Goal: Use online tool/utility: Utilize a website feature to perform a specific function

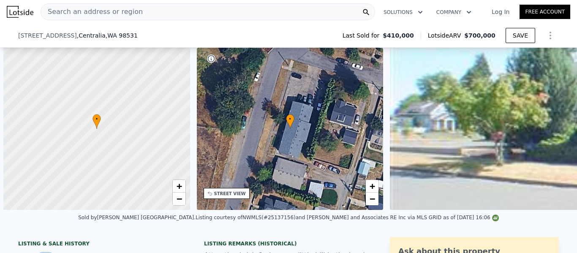
select select "30"
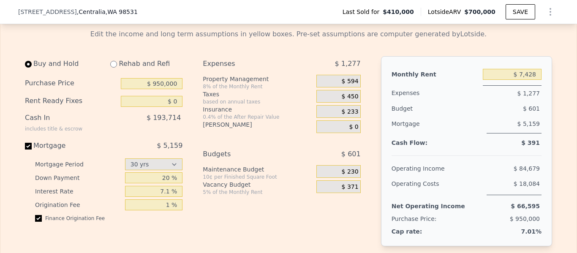
scroll to position [1268, 0]
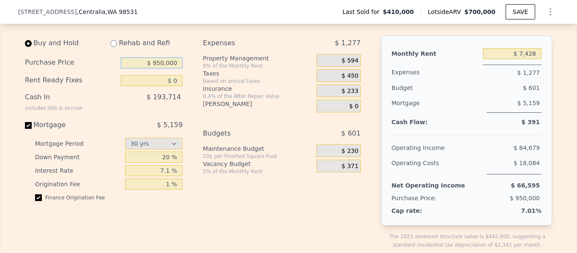
click at [162, 68] on input "$ 950,000" at bounding box center [152, 62] width 62 height 11
type input "$ 1,000,000"
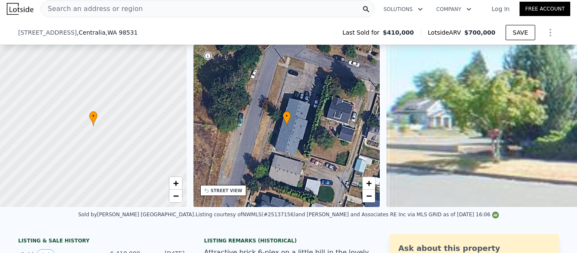
scroll to position [85, 0]
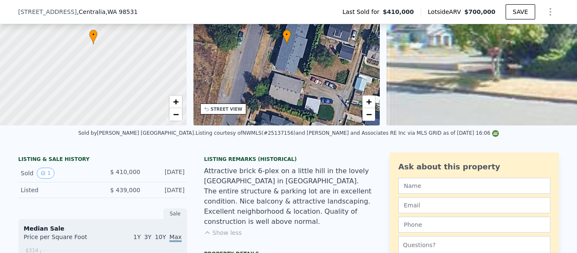
click at [221, 229] on button "Show less" at bounding box center [223, 233] width 38 height 8
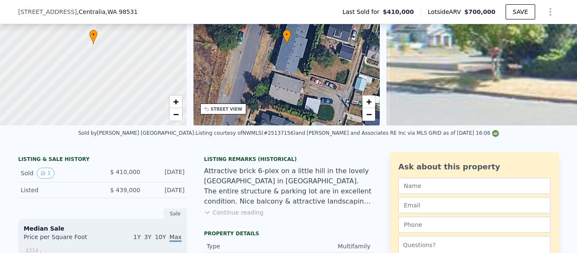
scroll to position [3, 0]
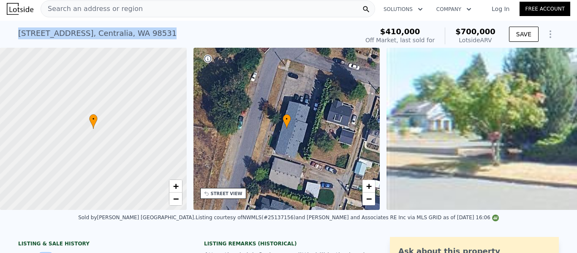
drag, startPoint x: 43, startPoint y: 31, endPoint x: 136, endPoint y: 37, distance: 92.7
click at [136, 37] on div "[STREET_ADDRESS] Sold [DATE] for $410k (~ARV $700k ) $410,000 Off Market, last …" at bounding box center [288, 34] width 577 height 27
copy div "[STREET_ADDRESS]"
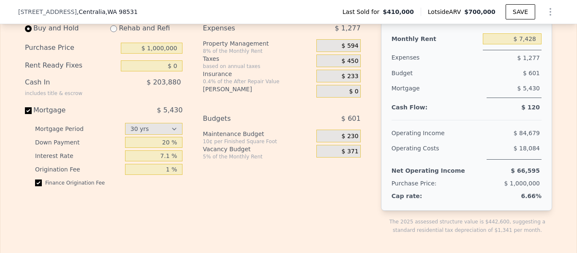
scroll to position [1268, 0]
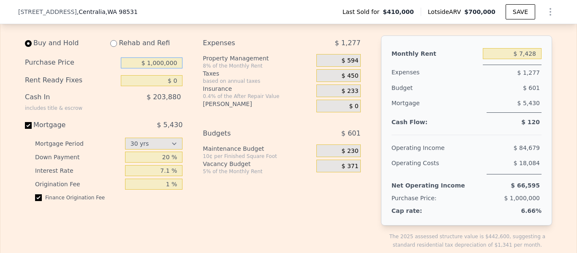
drag, startPoint x: 149, startPoint y: 73, endPoint x: 215, endPoint y: 64, distance: 66.5
click at [215, 64] on div "Buy and Hold Rehab and Refi Purchase Price $ 1,000,000 Rent Ready Fixes $ 0 Cas…" at bounding box center [196, 148] width 343 height 227
type input "$ 7,000"
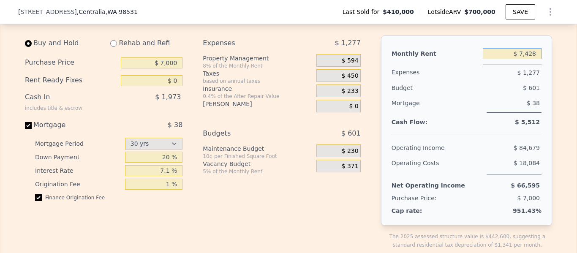
drag, startPoint x: 532, startPoint y: 67, endPoint x: 497, endPoint y: 67, distance: 35.1
click at [497, 59] on input "$ 7,428" at bounding box center [512, 53] width 59 height 11
type input "$ 5"
type input "$ 5,000"
click at [354, 65] on span "$ 400" at bounding box center [350, 61] width 17 height 8
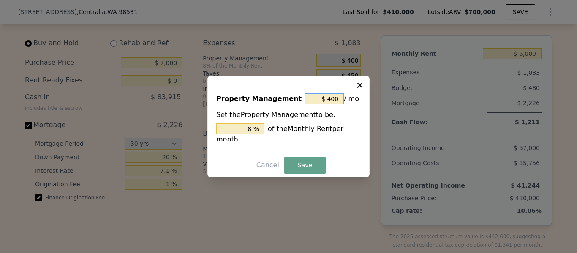
drag, startPoint x: 339, startPoint y: 102, endPoint x: 326, endPoint y: 106, distance: 13.8
click at [326, 104] on input "$ 400" at bounding box center [324, 98] width 39 height 11
click at [337, 103] on input "$ 400" at bounding box center [324, 98] width 39 height 11
type input "$ 40"
type input "0.8 %"
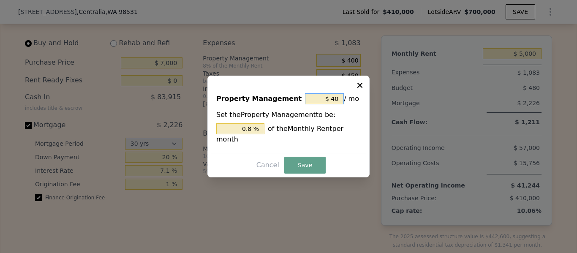
type input "$ 4"
type input "0.08 %"
click at [312, 159] on button "Save" at bounding box center [304, 165] width 41 height 17
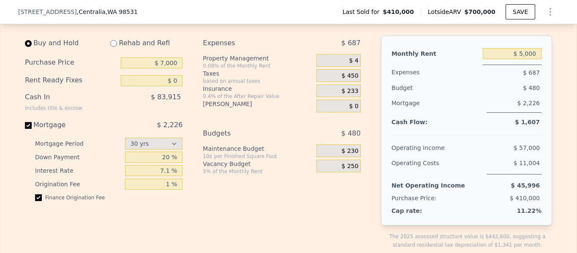
click at [355, 67] on div "$ 4" at bounding box center [338, 60] width 44 height 13
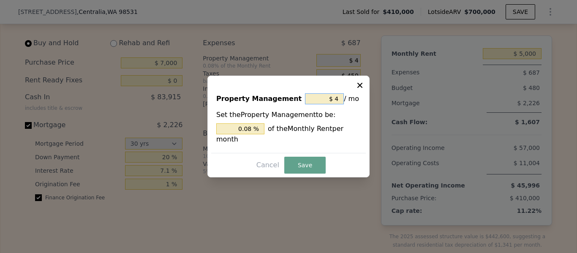
click at [340, 104] on input "$ 4" at bounding box center [324, 98] width 39 height 11
type input "$ 0"
type input "0 %"
type input "$ 0"
click at [313, 157] on button "Save" at bounding box center [304, 165] width 41 height 17
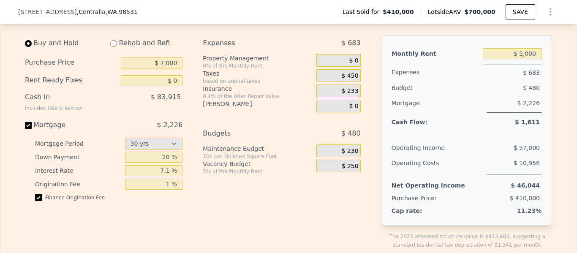
click at [352, 80] on span "$ 450" at bounding box center [350, 76] width 17 height 8
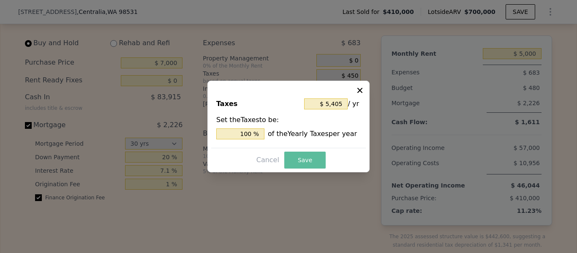
click at [314, 161] on button "Save" at bounding box center [304, 160] width 41 height 17
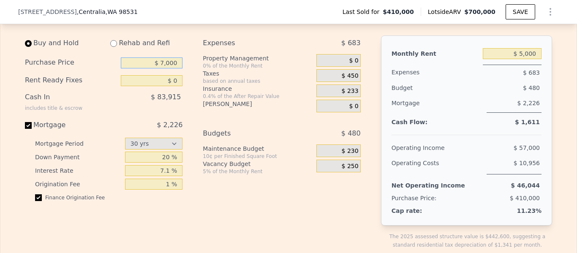
click at [169, 68] on input "$ 7,000" at bounding box center [152, 62] width 62 height 11
click at [163, 68] on input "$ 7,000" at bounding box center [152, 62] width 62 height 11
type input "$ 700,000"
click at [168, 163] on input "20 %" at bounding box center [154, 157] width 58 height 11
type input "2 %"
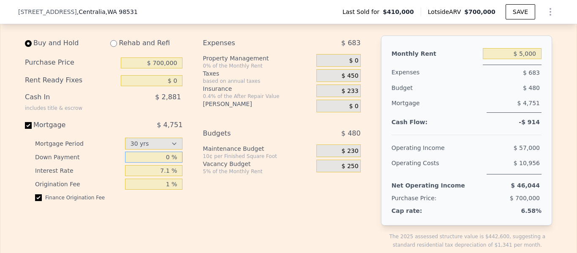
type input "0 %"
click at [196, 177] on div "Buy and Hold Rehab and Refi Purchase Price $ 700,000 Rent Ready Fixes $ 0 Cash …" at bounding box center [196, 148] width 343 height 227
